Goal: Transaction & Acquisition: Purchase product/service

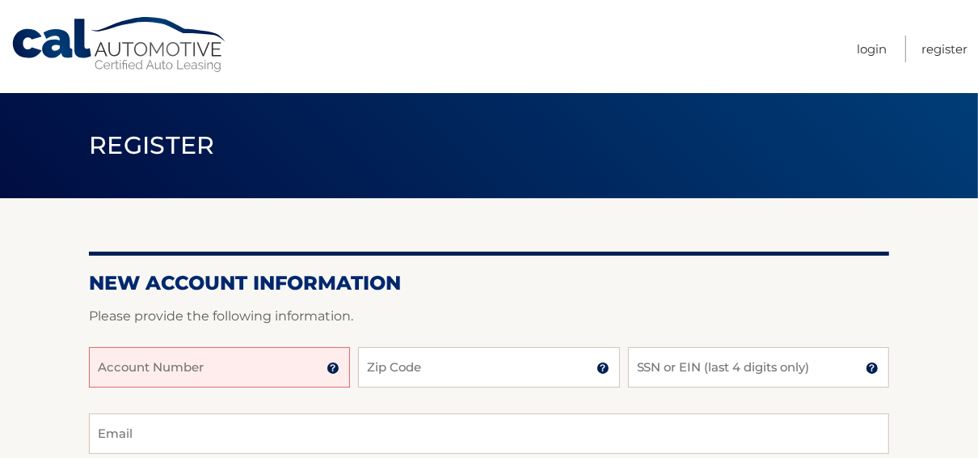
click at [283, 368] on input "Account Number" at bounding box center [219, 367] width 261 height 40
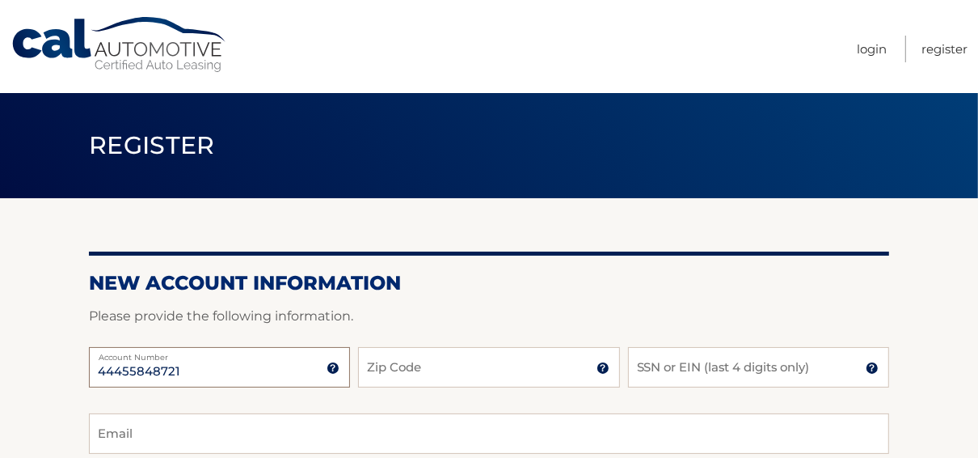
type input "44455848721"
click at [422, 372] on input "Zip Code" at bounding box center [488, 367] width 261 height 40
type input "11937"
click at [651, 369] on input "SSN or EIN (last 4 digits only)" at bounding box center [758, 367] width 261 height 40
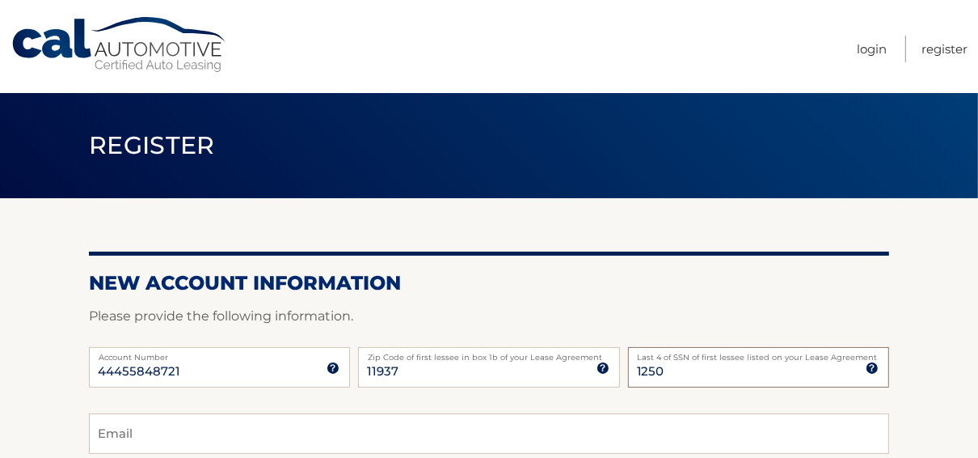
type input "1250"
click at [365, 440] on input "Email" at bounding box center [489, 433] width 800 height 40
type input "shelley.lichtenstein@gmail.com"
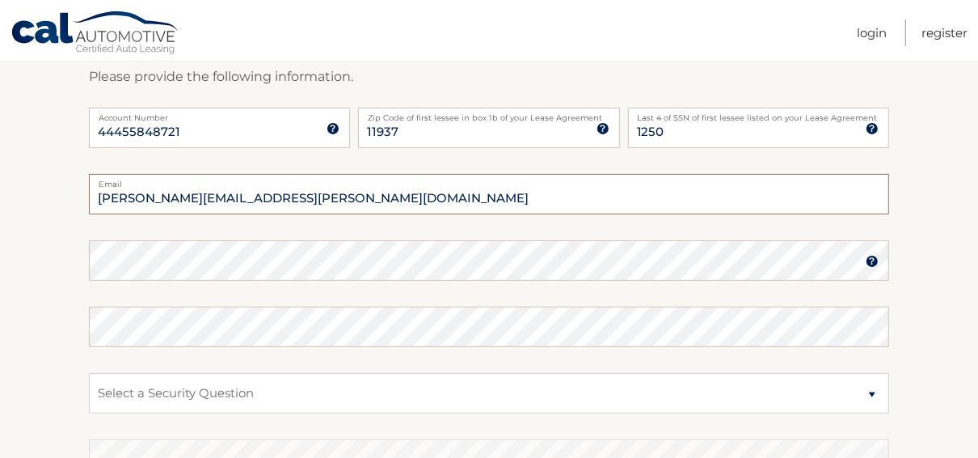
scroll to position [243, 0]
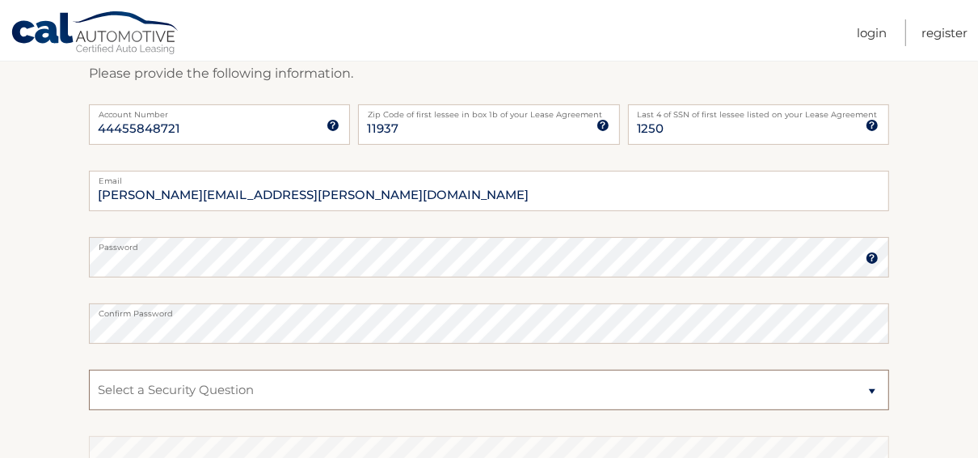
click at [860, 391] on select "Select a Security Question What was the name of your elementary school? What is…" at bounding box center [489, 389] width 800 height 40
select select "2"
click at [89, 369] on select "Select a Security Question What was the name of your elementary school? What is…" at bounding box center [489, 389] width 800 height 40
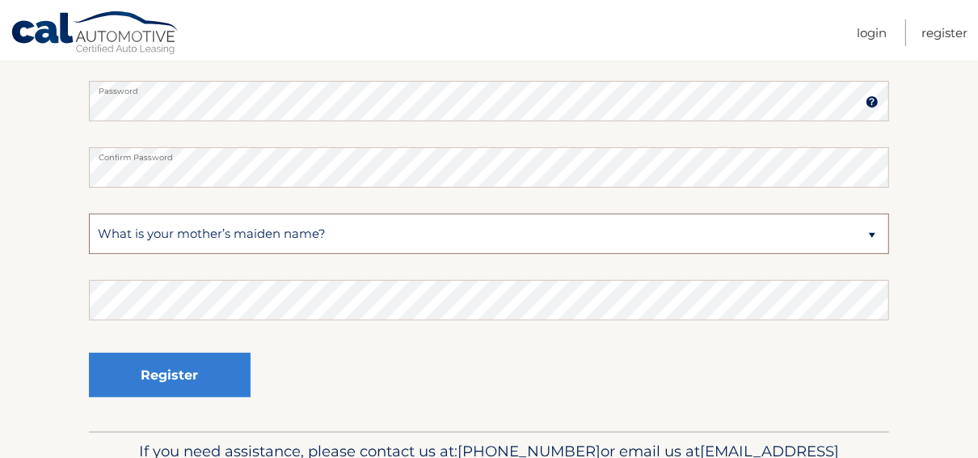
scroll to position [417, 0]
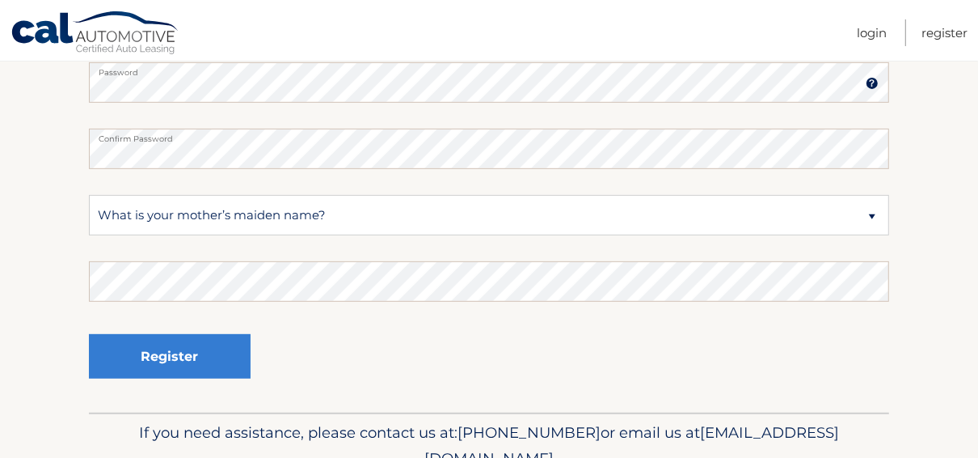
click at [244, 260] on fieldset "shelley.lichtenstein@gmail.com Email Password Password should be a minimum of 6…" at bounding box center [489, 204] width 800 height 416
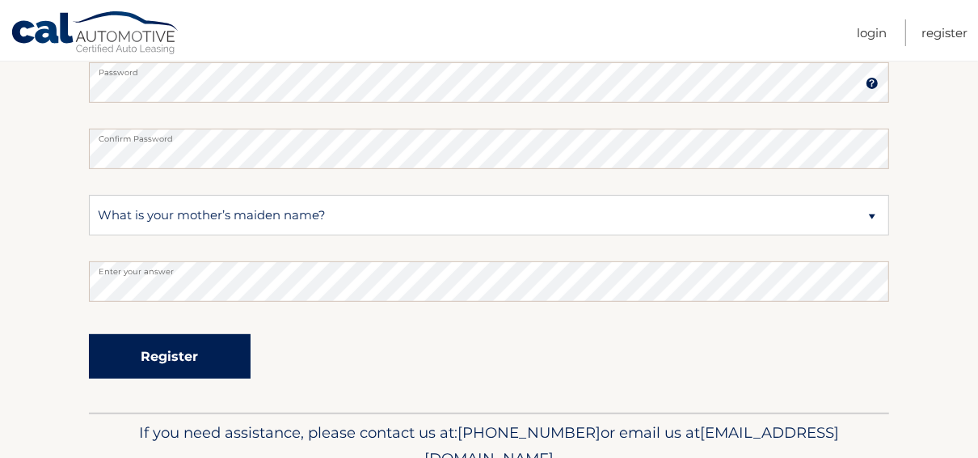
click at [137, 349] on button "Register" at bounding box center [170, 356] width 162 height 44
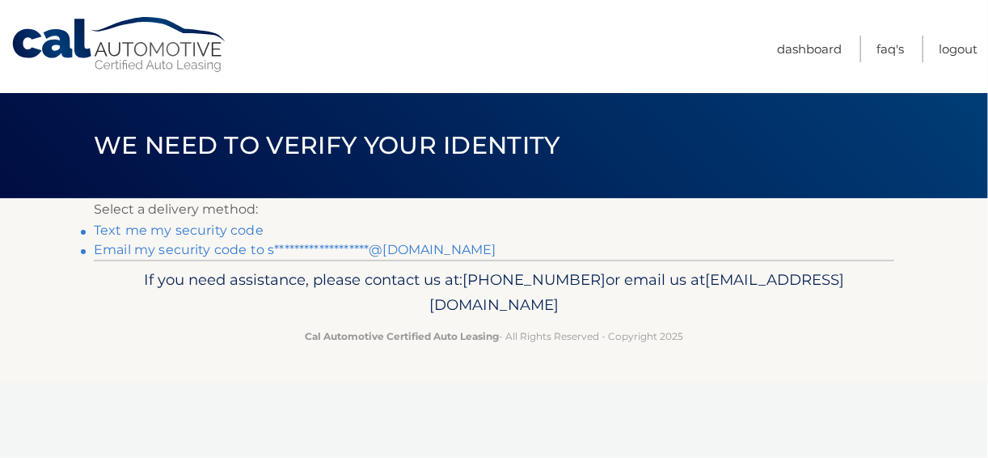
drag, startPoint x: 0, startPoint y: 0, endPoint x: 263, endPoint y: 294, distance: 394.5
click at [137, 349] on footer "If you need assistance, please contact us at: 609-807-3200 or email us at Custo…" at bounding box center [494, 321] width 988 height 123
click at [359, 251] on link "**********" at bounding box center [295, 249] width 403 height 15
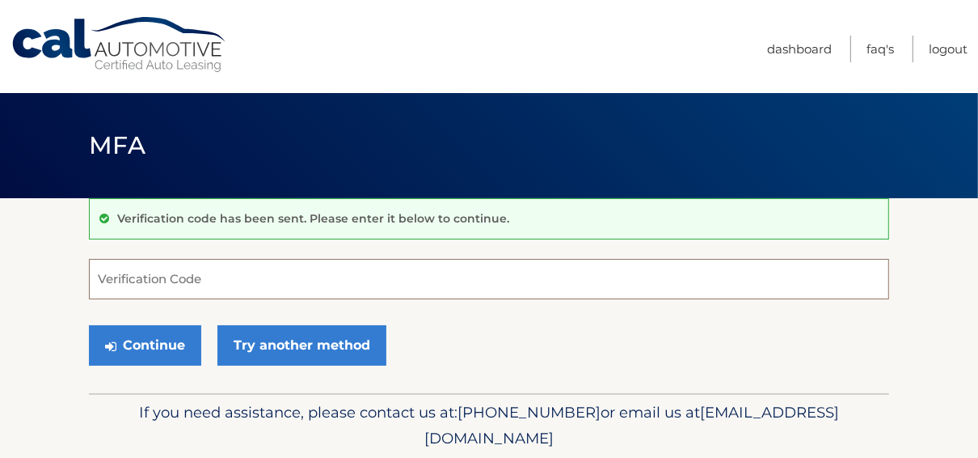
click at [186, 283] on input "Verification Code" at bounding box center [489, 279] width 800 height 40
type input "237221"
click at [89, 325] on button "Continue" at bounding box center [145, 345] width 112 height 40
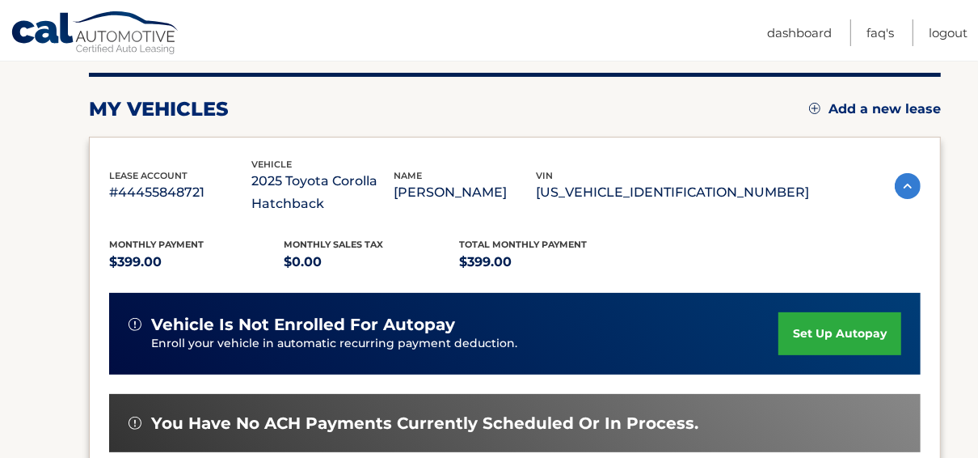
scroll to position [202, 0]
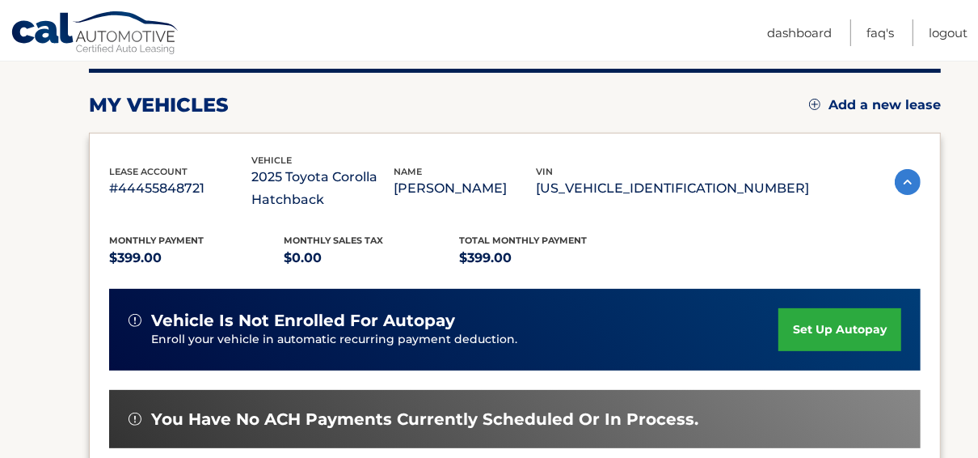
click at [851, 319] on link "set up autopay" at bounding box center [840, 329] width 123 height 43
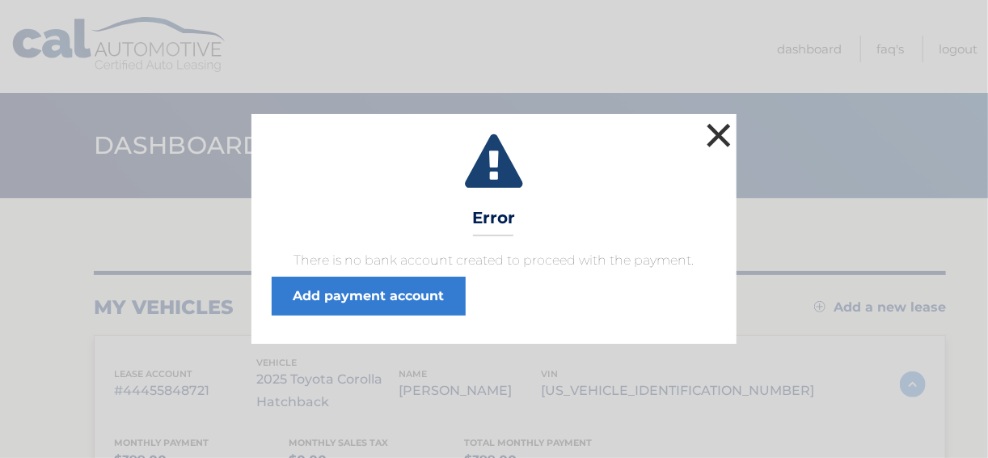
click at [724, 131] on button "×" at bounding box center [719, 135] width 32 height 32
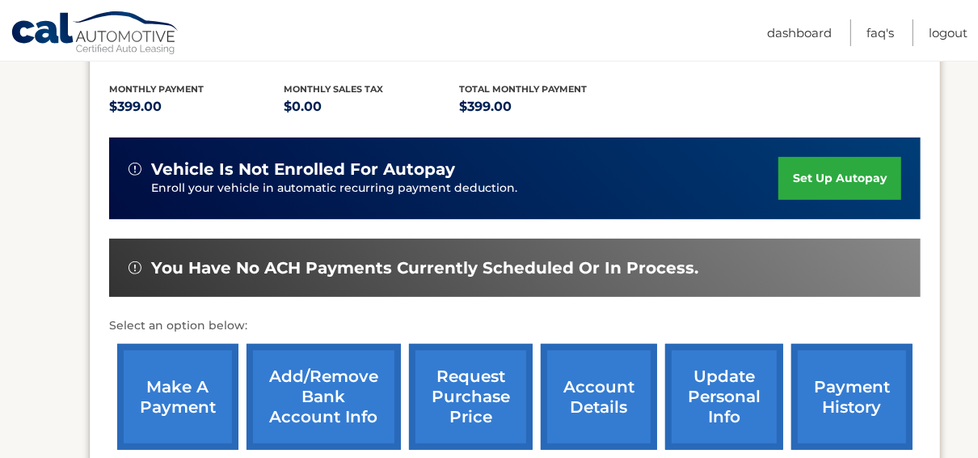
scroll to position [347, 0]
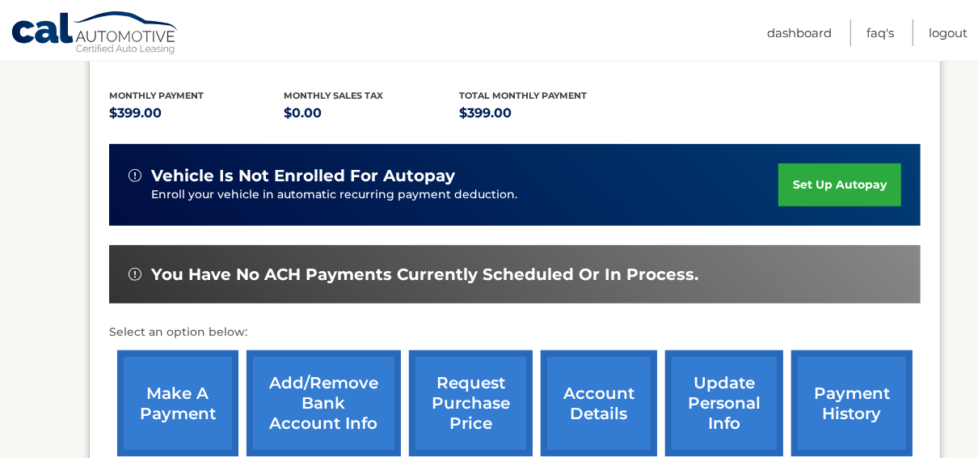
click at [832, 183] on link "set up autopay" at bounding box center [840, 184] width 123 height 43
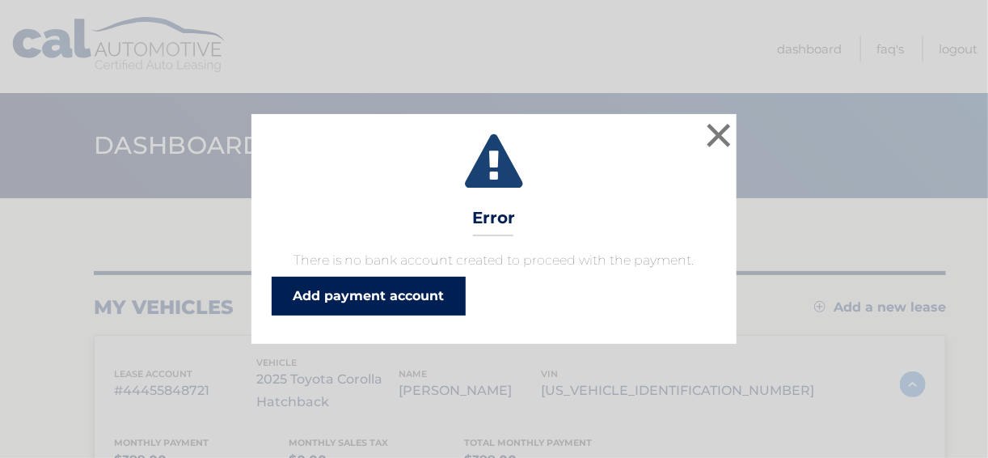
click at [403, 302] on link "Add payment account" at bounding box center [369, 296] width 194 height 39
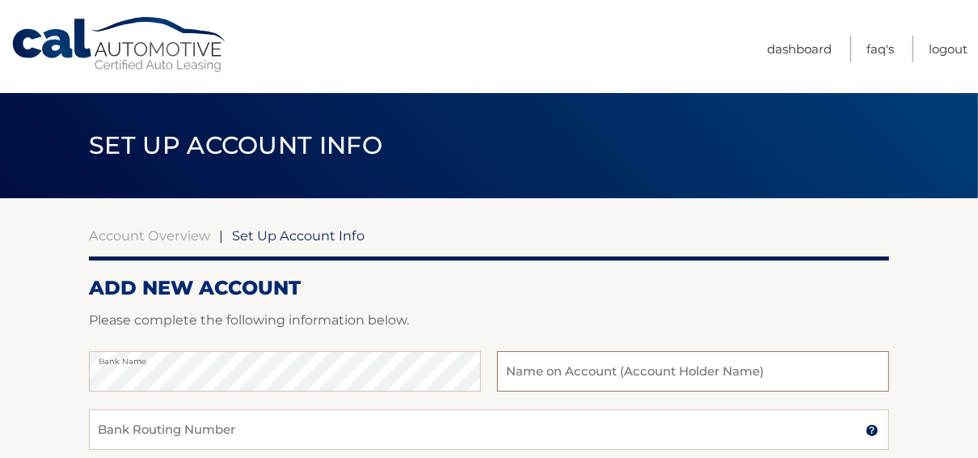
click at [559, 376] on input "text" at bounding box center [693, 371] width 392 height 40
type input "Shelley Lichtenstein"
click at [292, 433] on input "Bank Routing Number" at bounding box center [489, 429] width 800 height 40
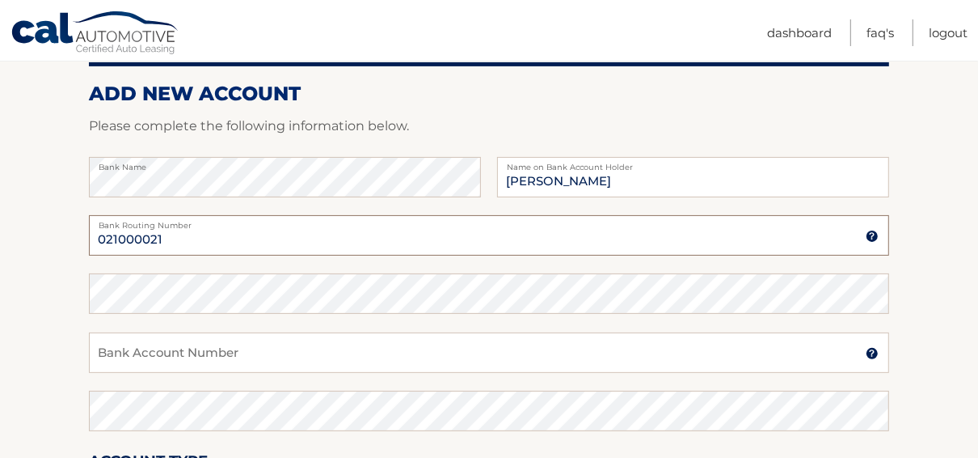
scroll to position [206, 0]
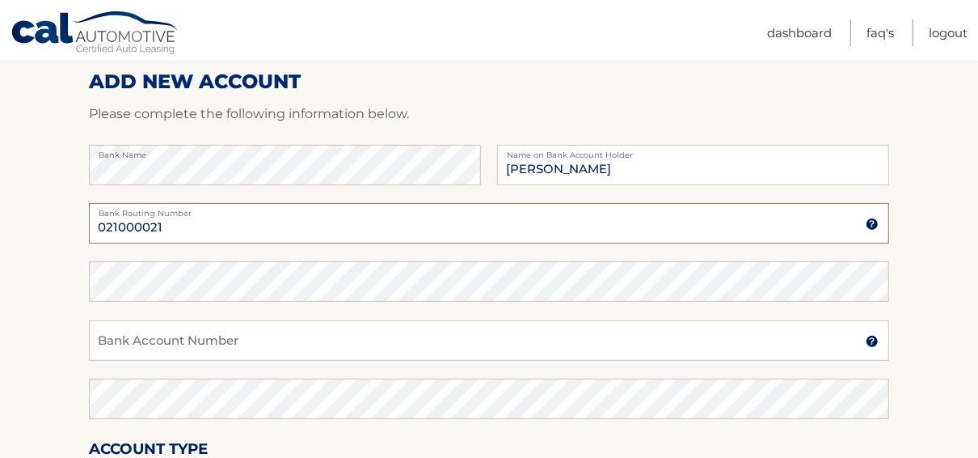
type input "021000021"
click at [210, 337] on input "Bank Account Number" at bounding box center [489, 340] width 800 height 40
type input "401700435"
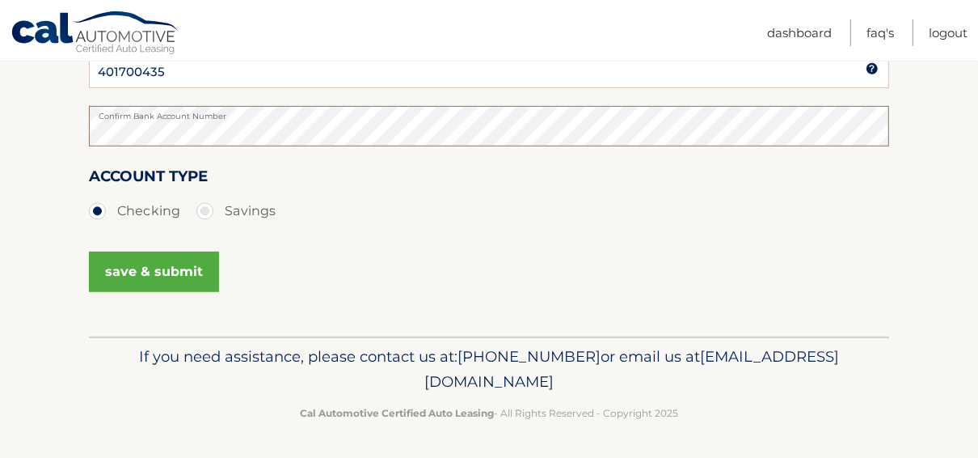
scroll to position [465, 0]
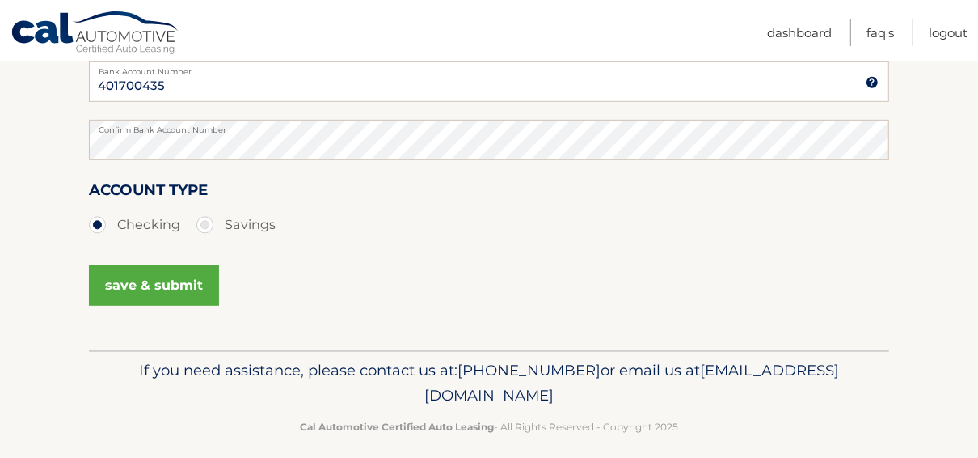
click at [179, 289] on button "save & submit" at bounding box center [154, 285] width 130 height 40
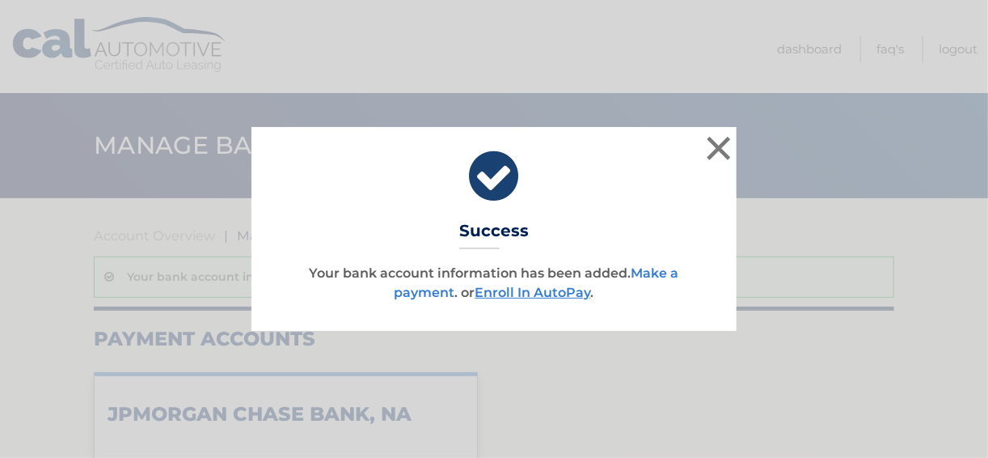
click at [657, 277] on link "Make a payment" at bounding box center [537, 282] width 285 height 35
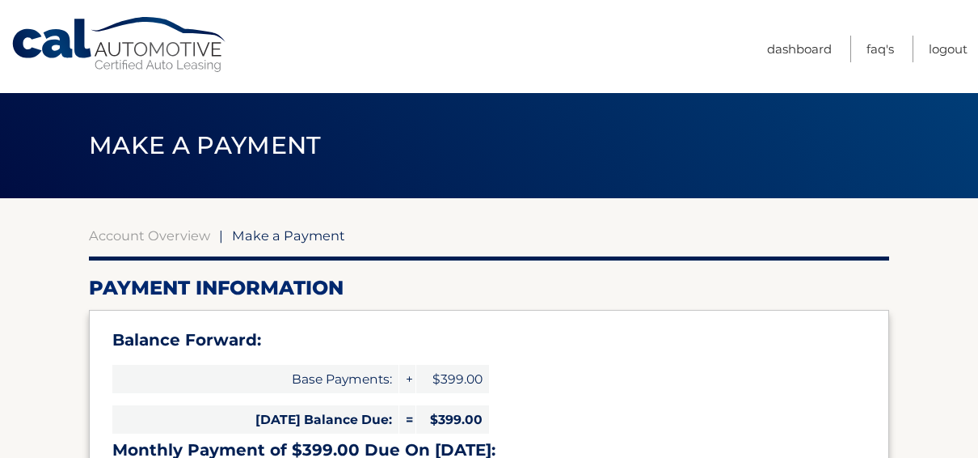
select select "YTY3NTVhMDktNzlmNC00Mjc5LTk1OTItNmZkYjYyZGQzODQ3"
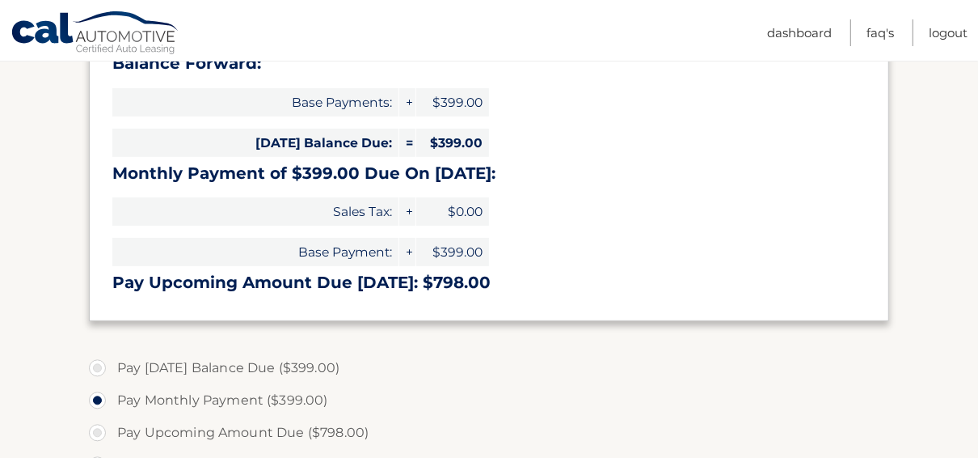
scroll to position [284, 0]
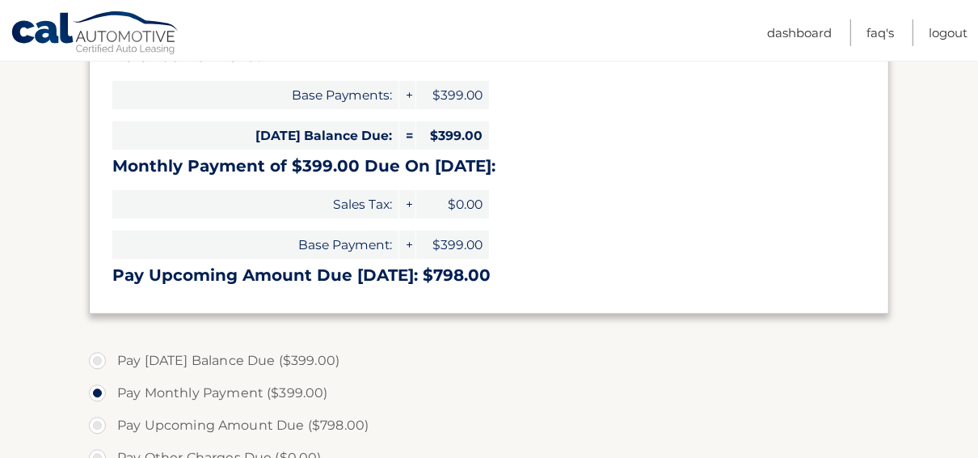
click at [119, 362] on label "Pay Today's Balance Due ($399.00)" at bounding box center [489, 360] width 800 height 32
click at [112, 362] on input "Pay Today's Balance Due ($399.00)" at bounding box center [103, 357] width 16 height 26
radio input "true"
click at [103, 361] on label "Pay Today's Balance Due ($399.00)" at bounding box center [489, 360] width 800 height 32
click at [103, 361] on input "Pay Today's Balance Due ($399.00)" at bounding box center [103, 357] width 16 height 26
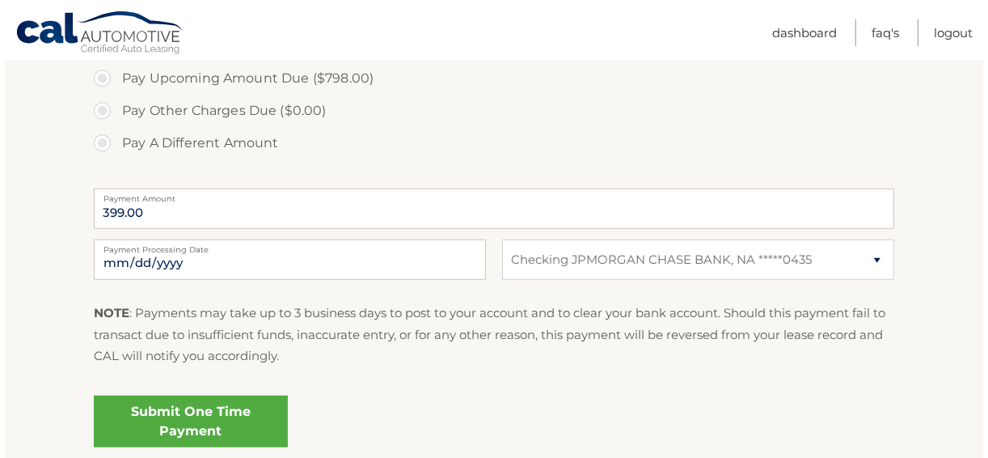
scroll to position [632, 0]
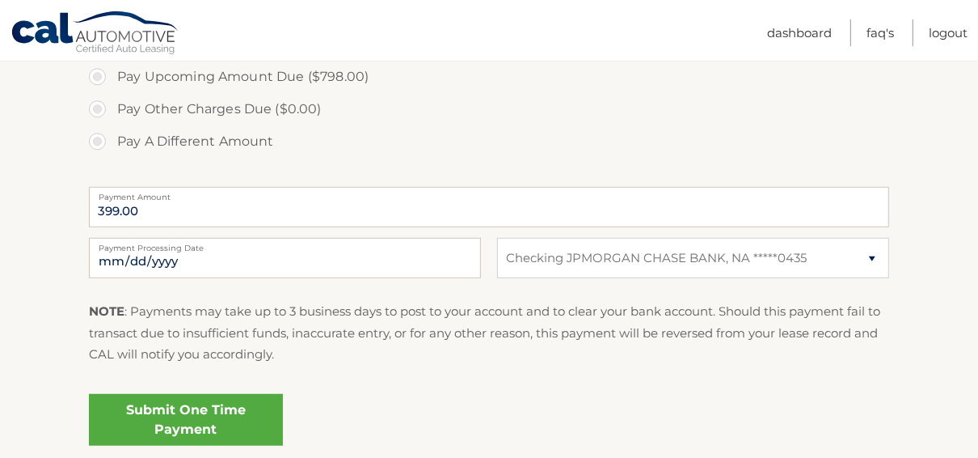
click at [239, 415] on link "Submit One Time Payment" at bounding box center [186, 420] width 194 height 52
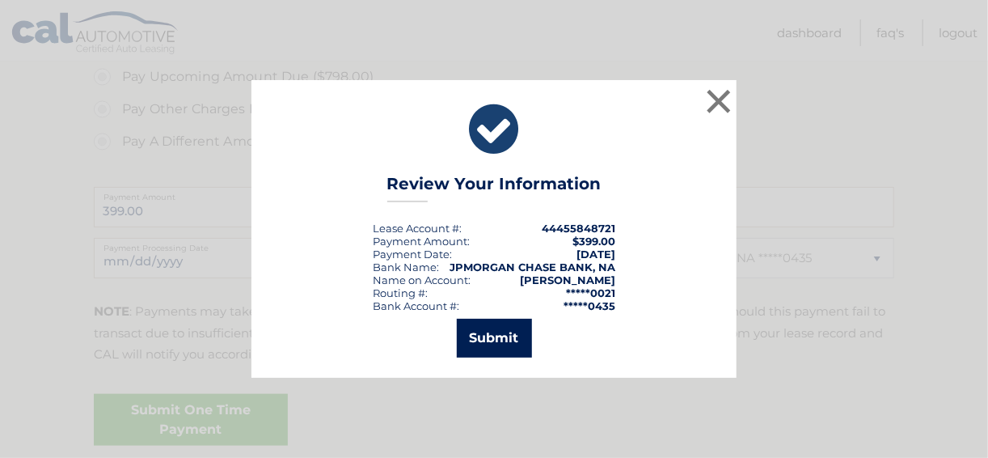
click at [488, 335] on button "Submit" at bounding box center [494, 338] width 75 height 39
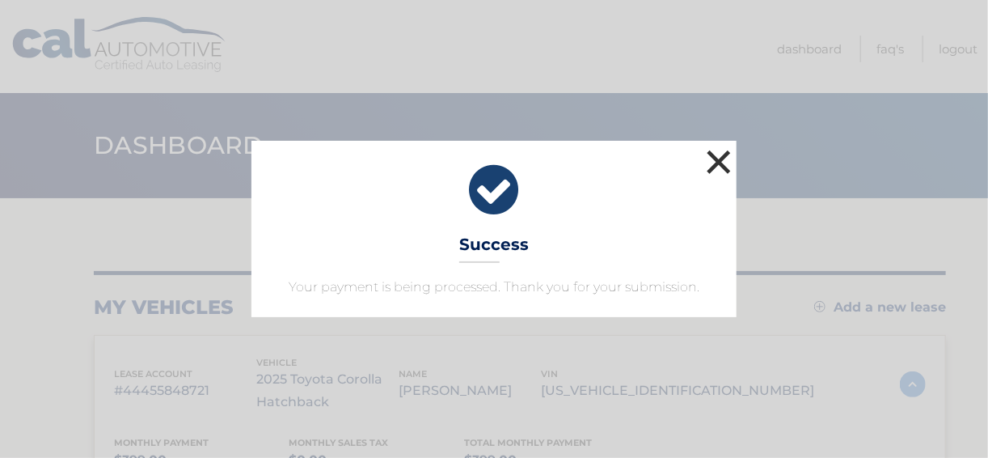
click at [720, 156] on button "×" at bounding box center [719, 162] width 32 height 32
